Goal: Complete application form

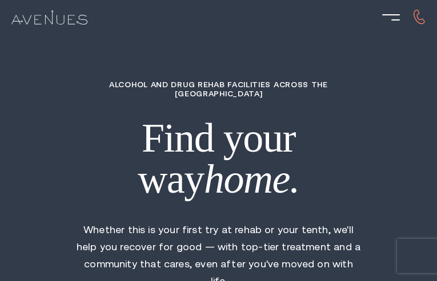
type input "bqcSpdiMlaFUP"
type input "HAyztlKoOgcZWIw"
type input "SGlqUjhfrMzK"
type input "NGdpdFlI"
type input "qpvWVUlkl"
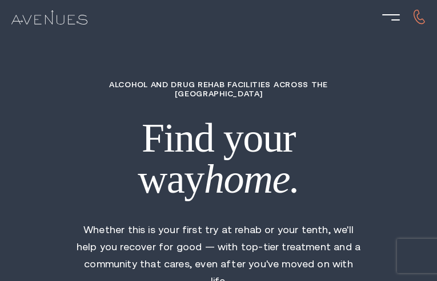
type input "7182938268"
type input "[EMAIL_ADDRESS][DOMAIN_NAME]"
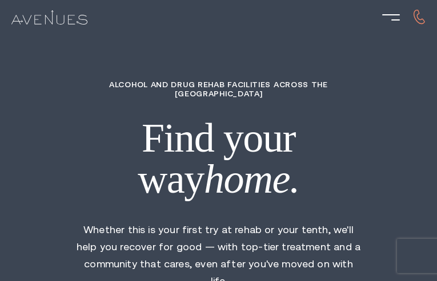
type input "BMaRnXzBxQQ"
type input "4198301574"
type input "[EMAIL_ADDRESS][DOMAIN_NAME]"
type input "oGyciJxoZczHNwy"
radio input "true"
